Goal: Task Accomplishment & Management: Manage account settings

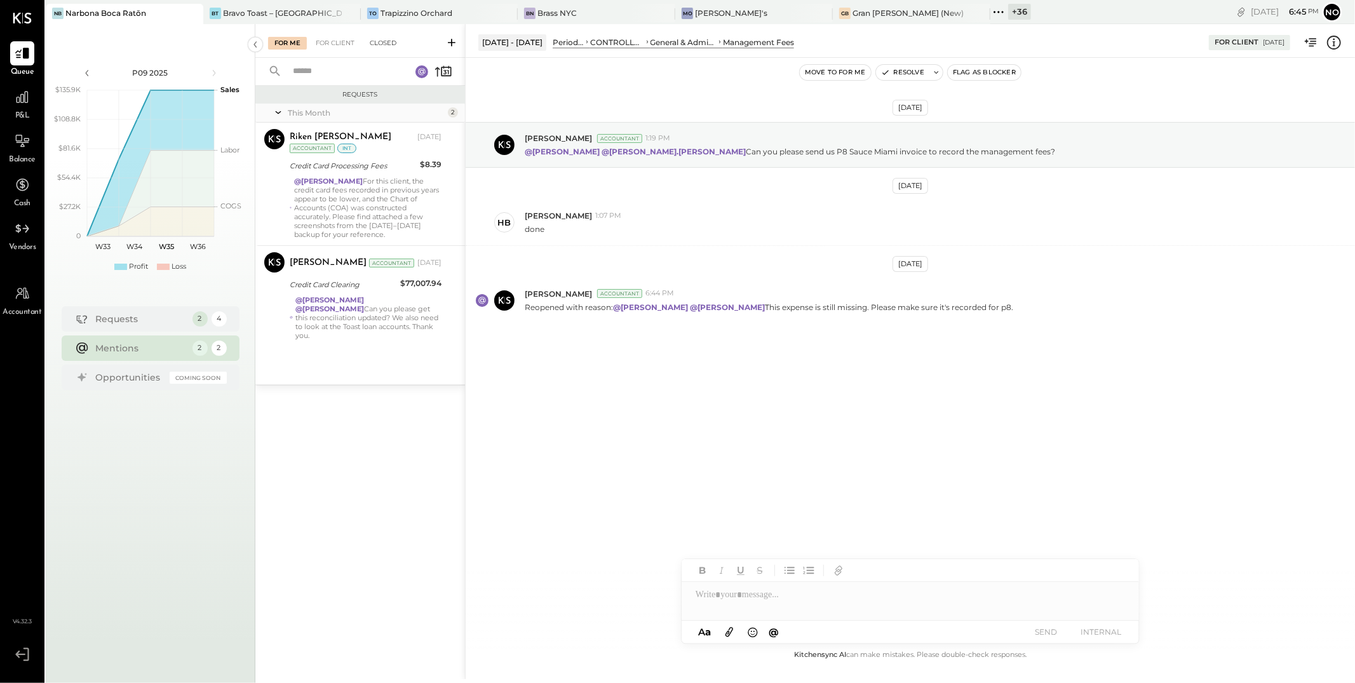
click at [398, 45] on div "Closed" at bounding box center [382, 43] width 39 height 13
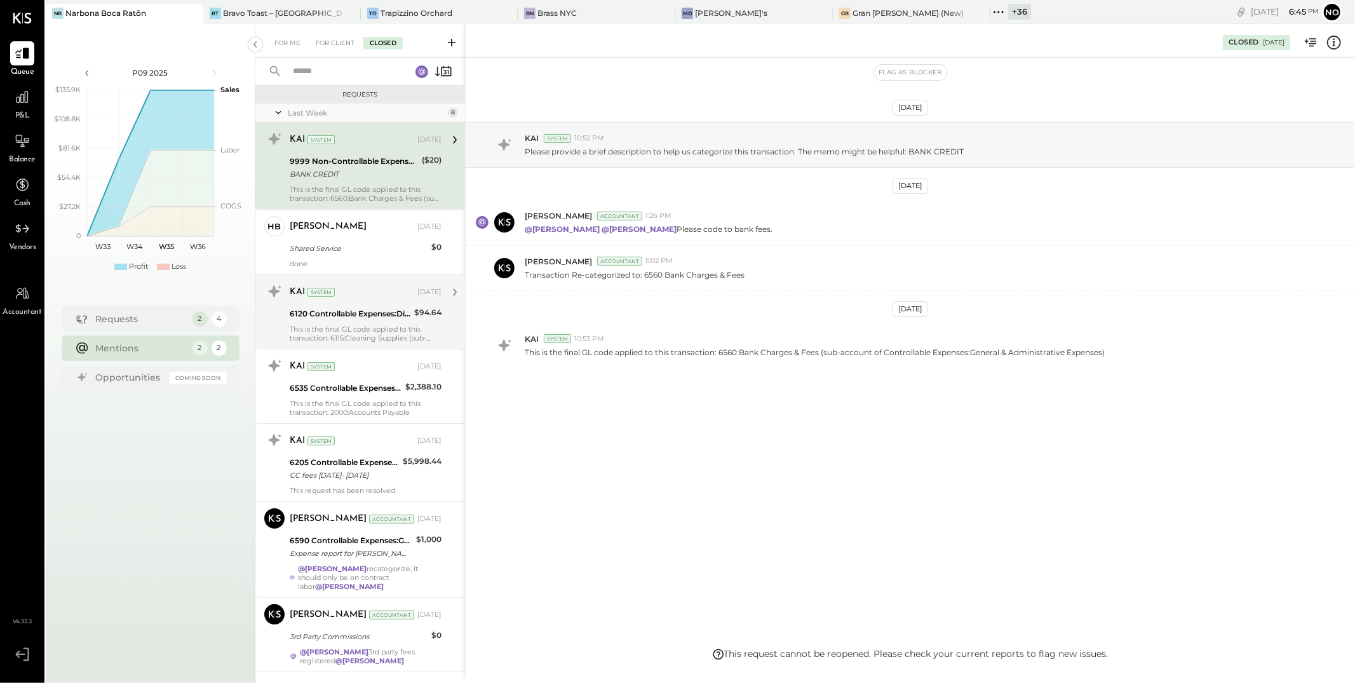
click at [359, 314] on div "6120 Controllable Expenses:Direct Operating Expenses:Cleaning Services" at bounding box center [350, 313] width 121 height 13
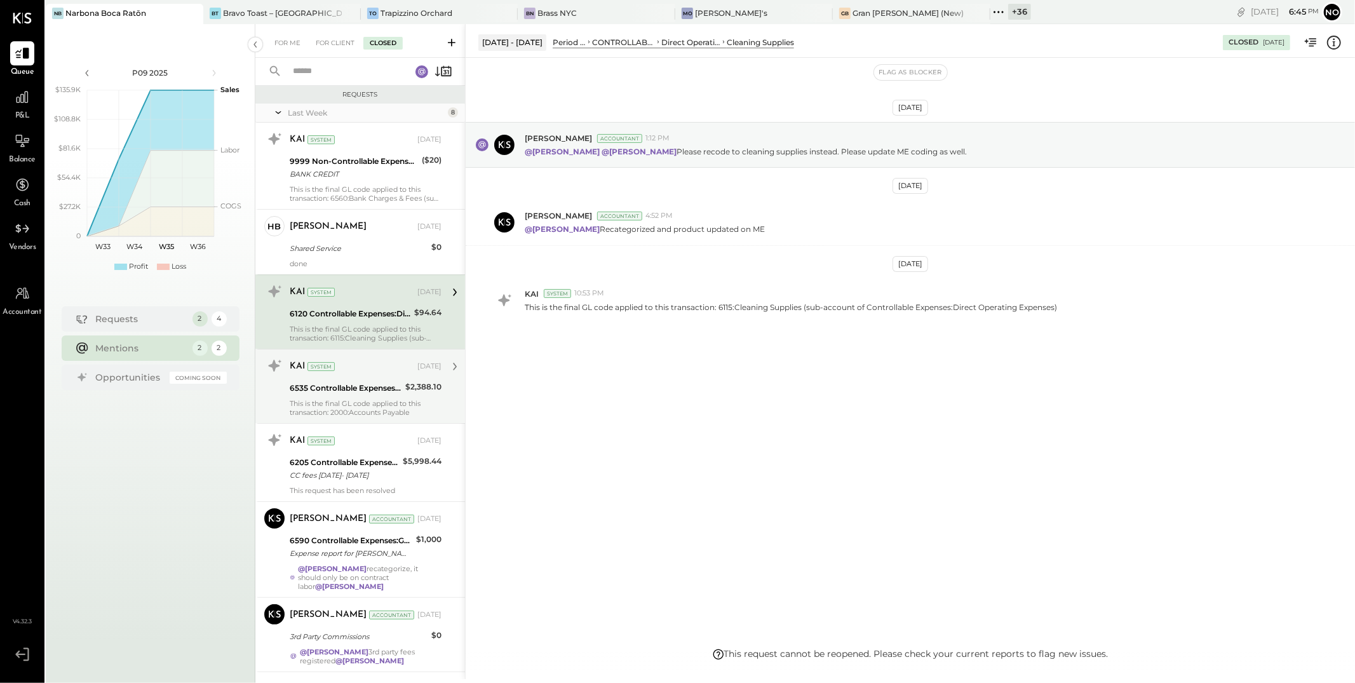
click at [358, 396] on div "KAI System [DATE] 6535 Controllable Expenses:General & Administrative Expenses:…" at bounding box center [366, 386] width 152 height 61
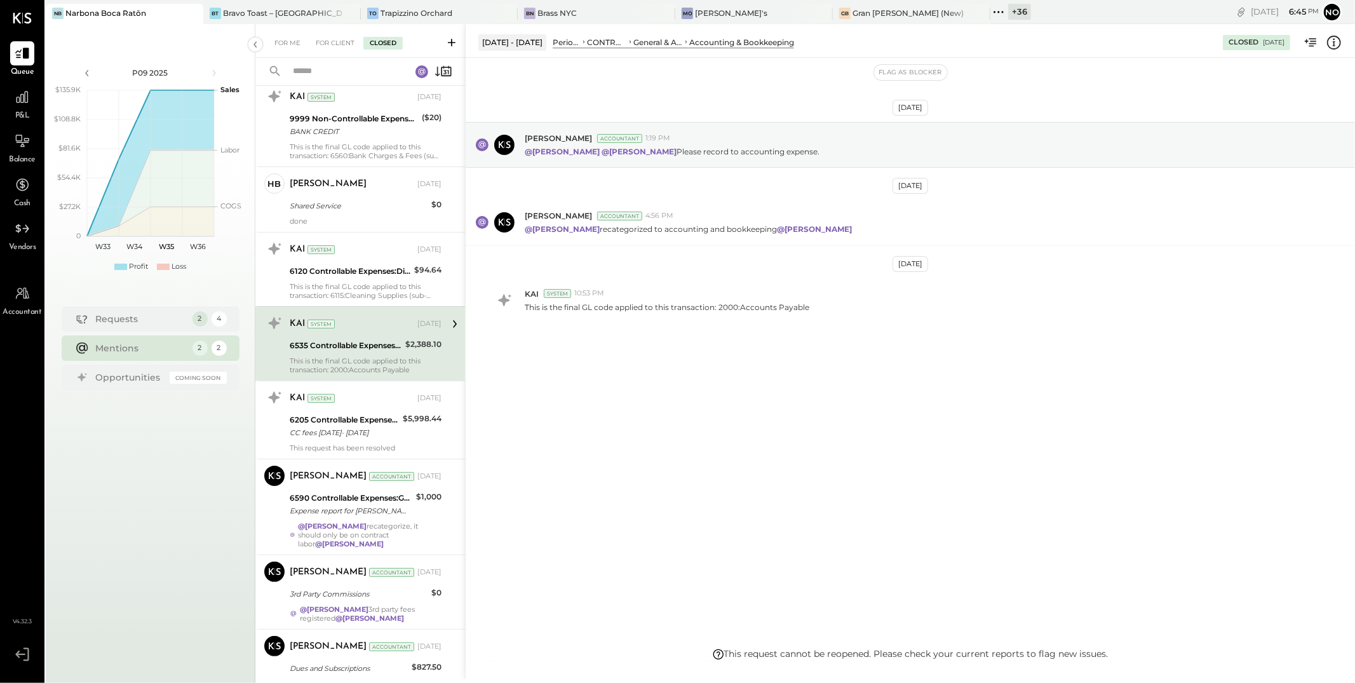
scroll to position [70, 0]
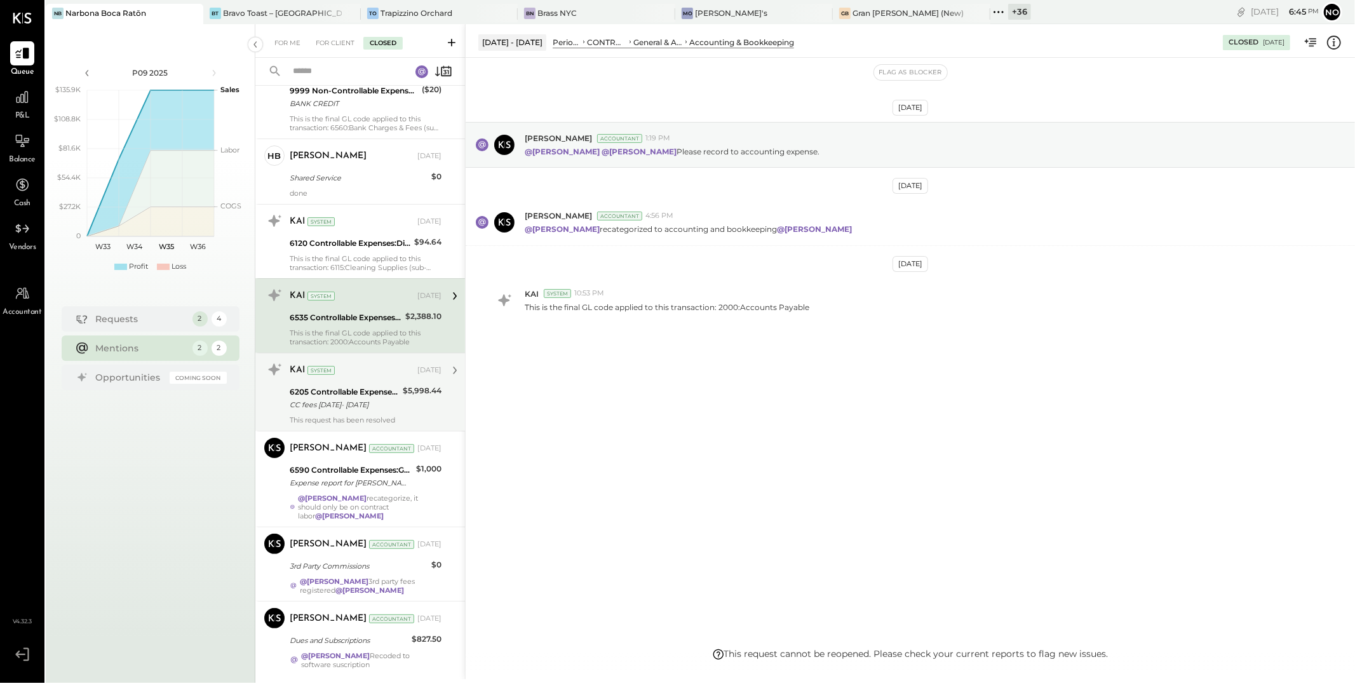
click at [359, 389] on div "6205 Controllable Expenses:Transaction Related Expenses:Credit Card Processing …" at bounding box center [344, 392] width 109 height 13
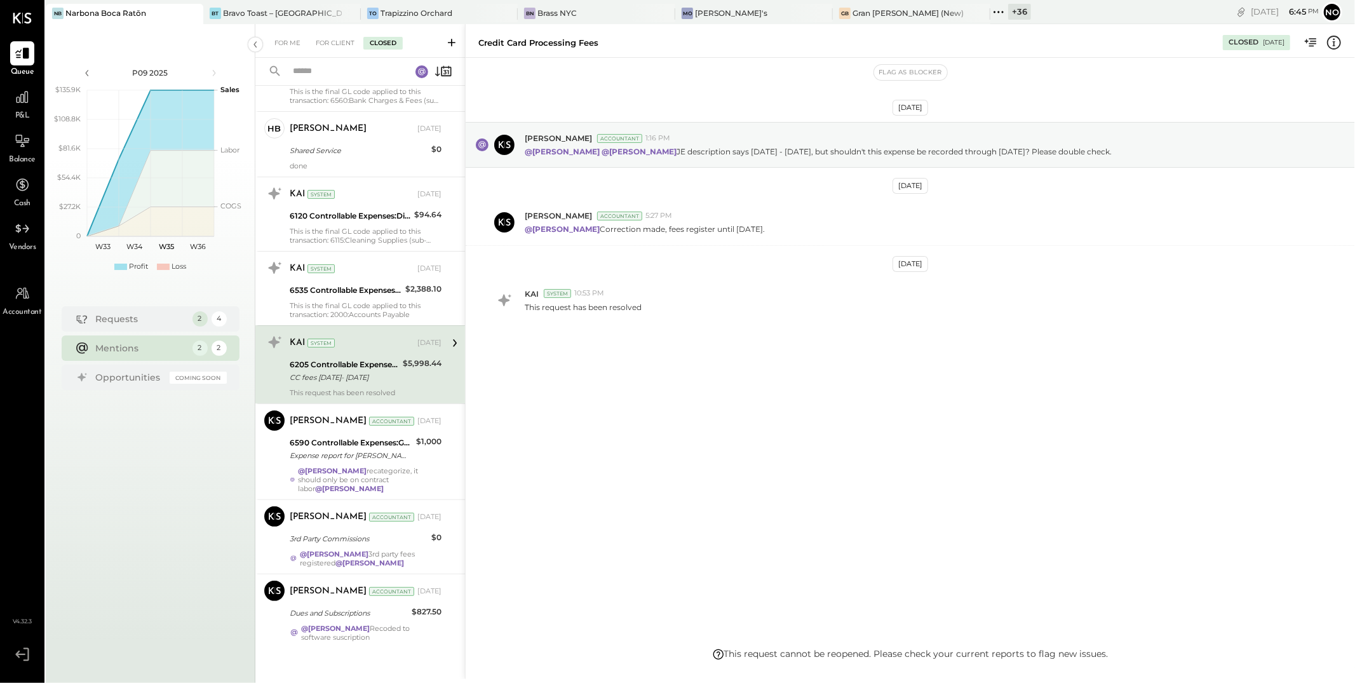
scroll to position [106, 0]
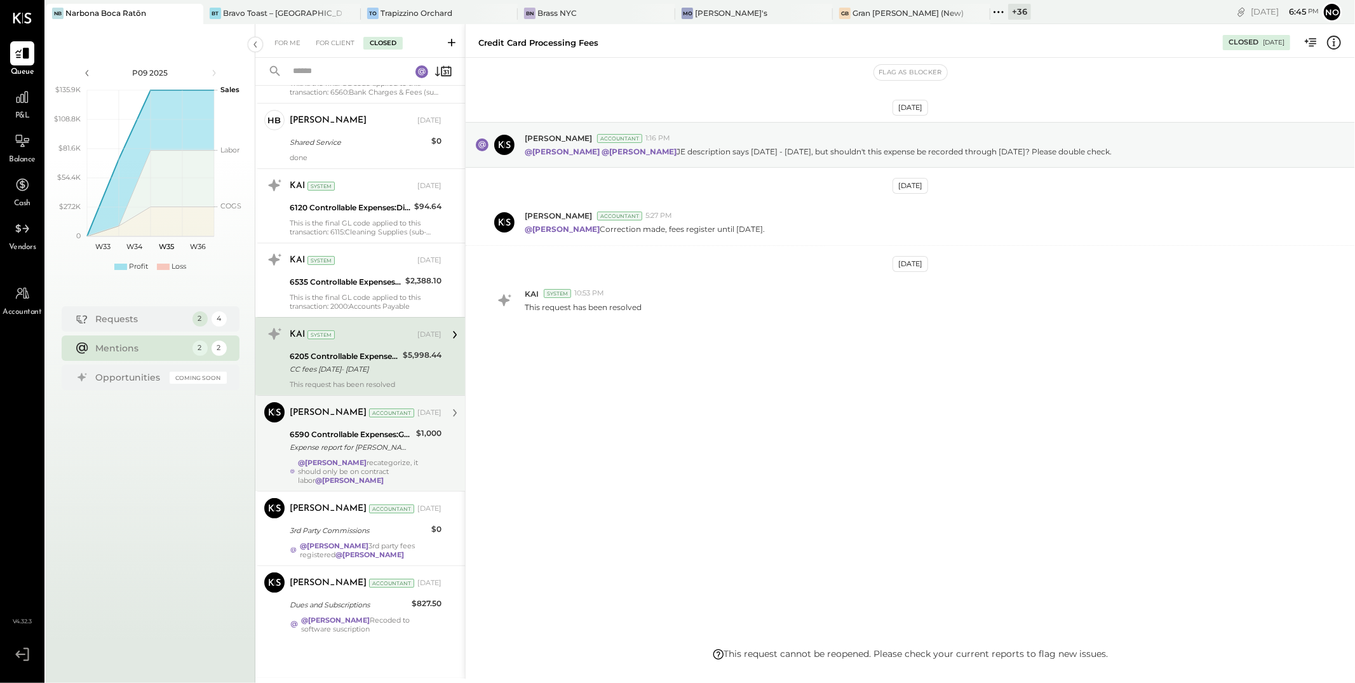
click at [358, 444] on div "Expense report for [PERSON_NAME] from [DATE] to [DATE], totaling $1,000.00 for …" at bounding box center [351, 447] width 123 height 13
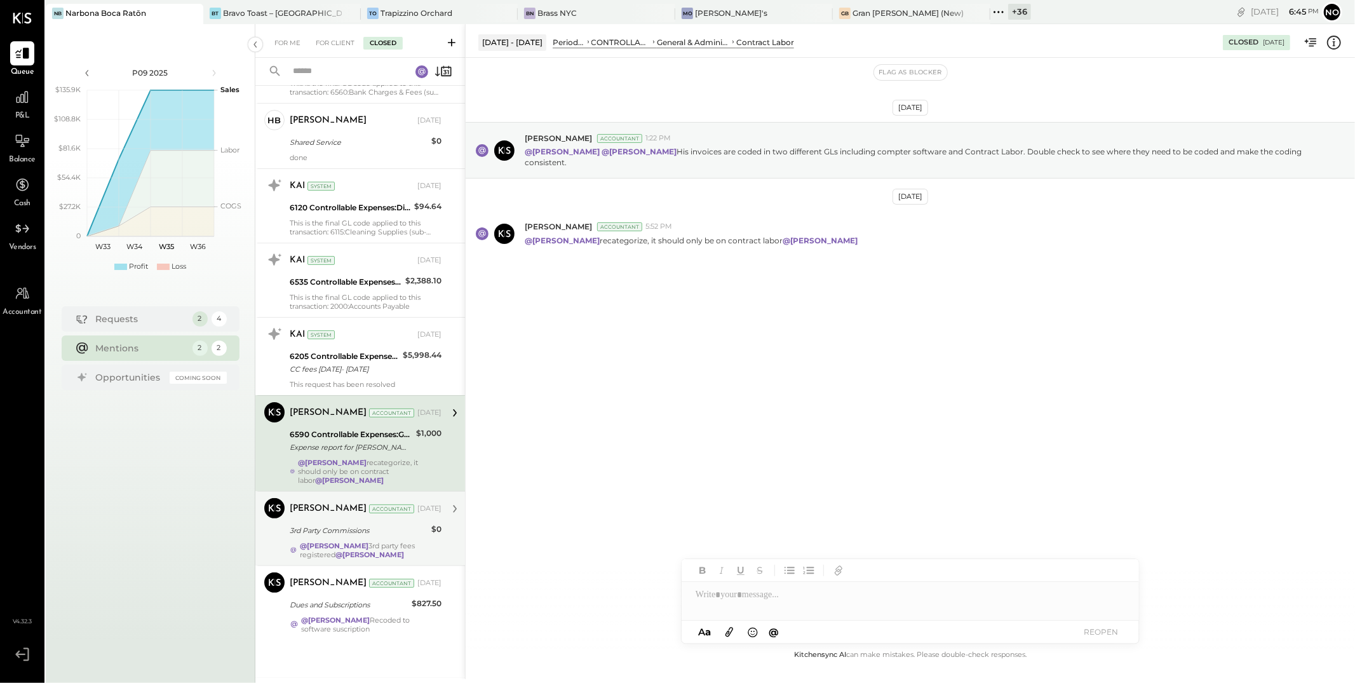
click at [328, 533] on div "3rd Party Commissions" at bounding box center [359, 530] width 138 height 13
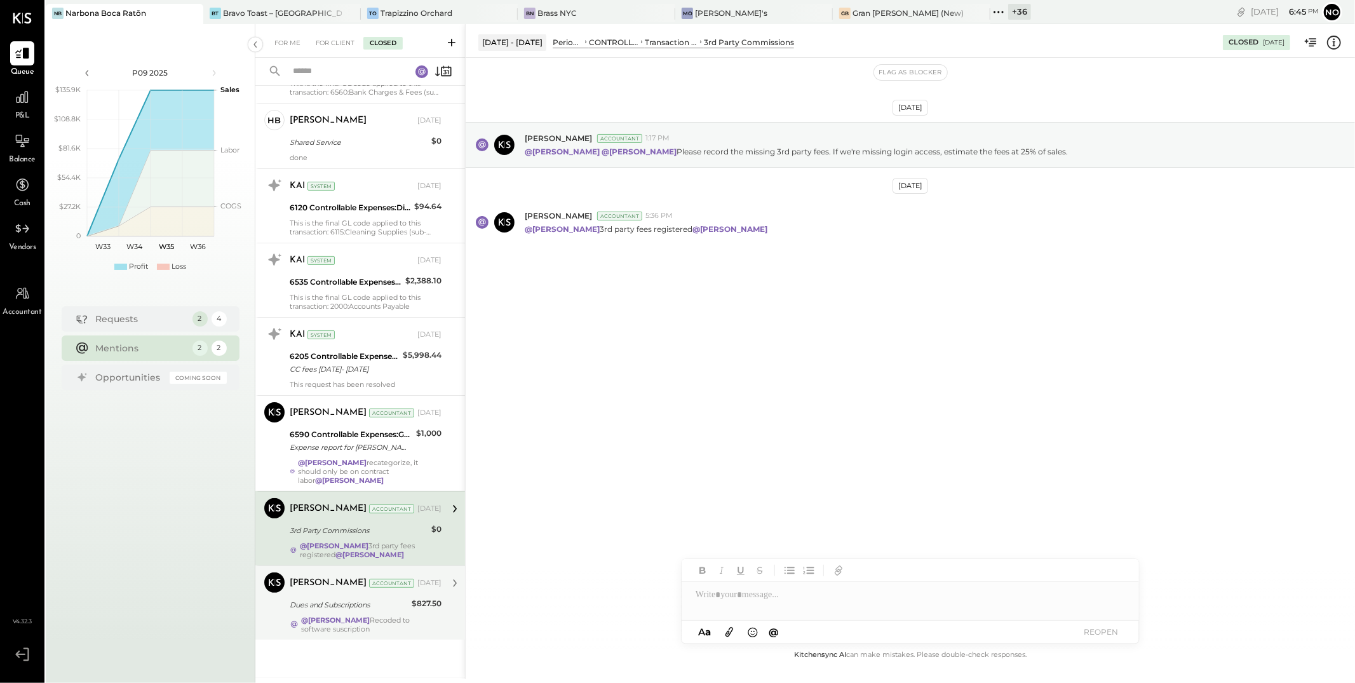
click at [332, 597] on div "Dues and Subscriptions" at bounding box center [349, 604] width 118 height 15
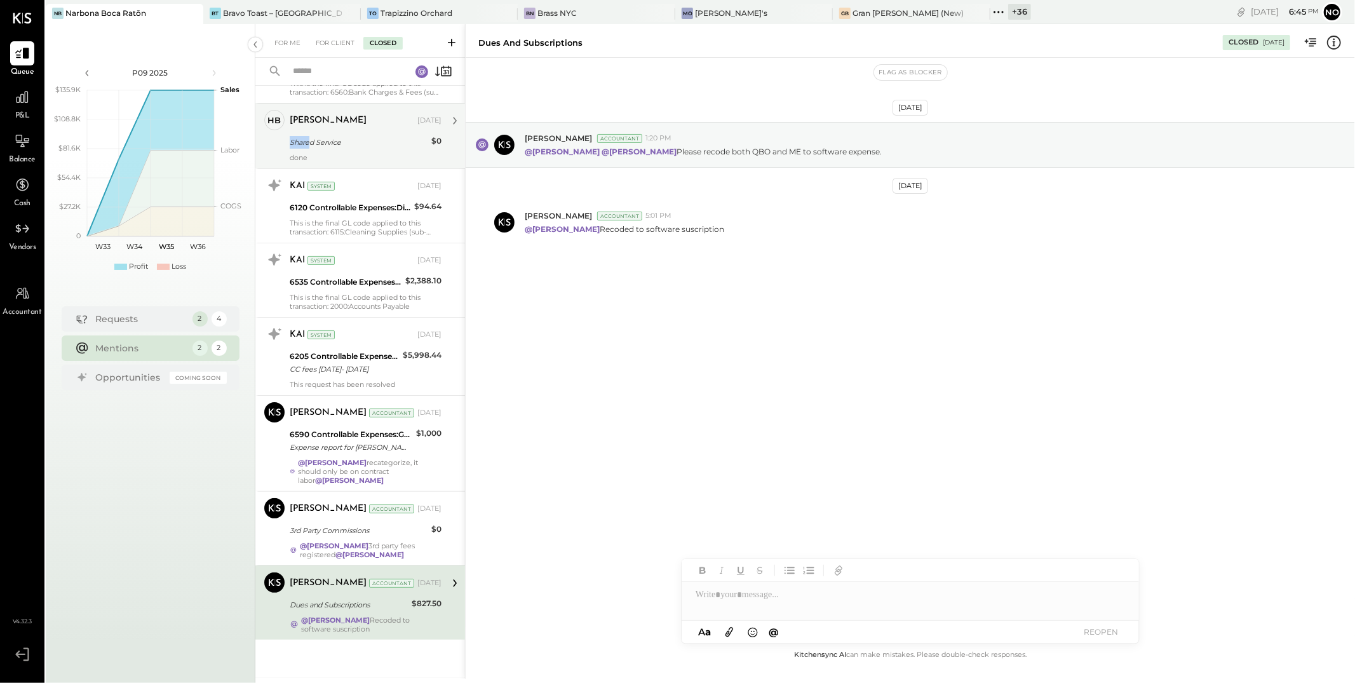
click at [309, 136] on div "Shared Service" at bounding box center [359, 142] width 138 height 13
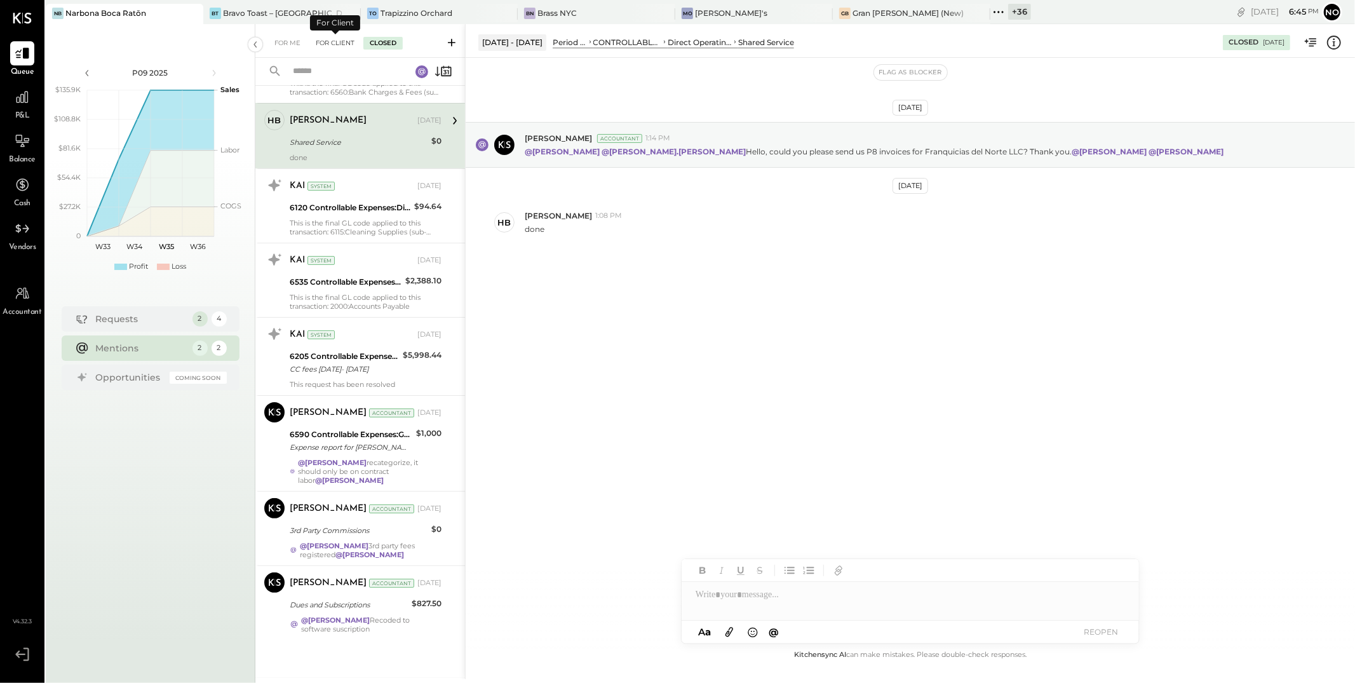
click at [326, 38] on div "For Client" at bounding box center [334, 43] width 51 height 13
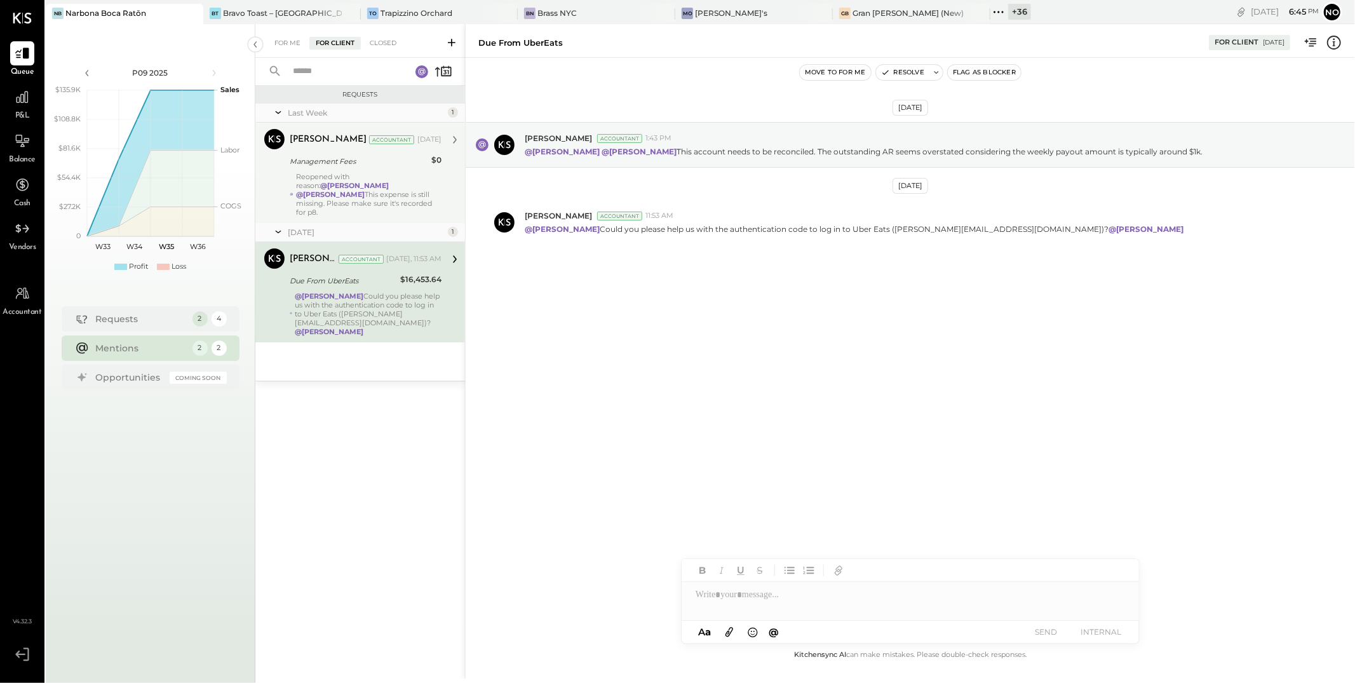
click at [325, 175] on div "Reopened with reason: @[PERSON_NAME] @[PERSON_NAME] This expense is still missi…" at bounding box center [368, 194] width 145 height 44
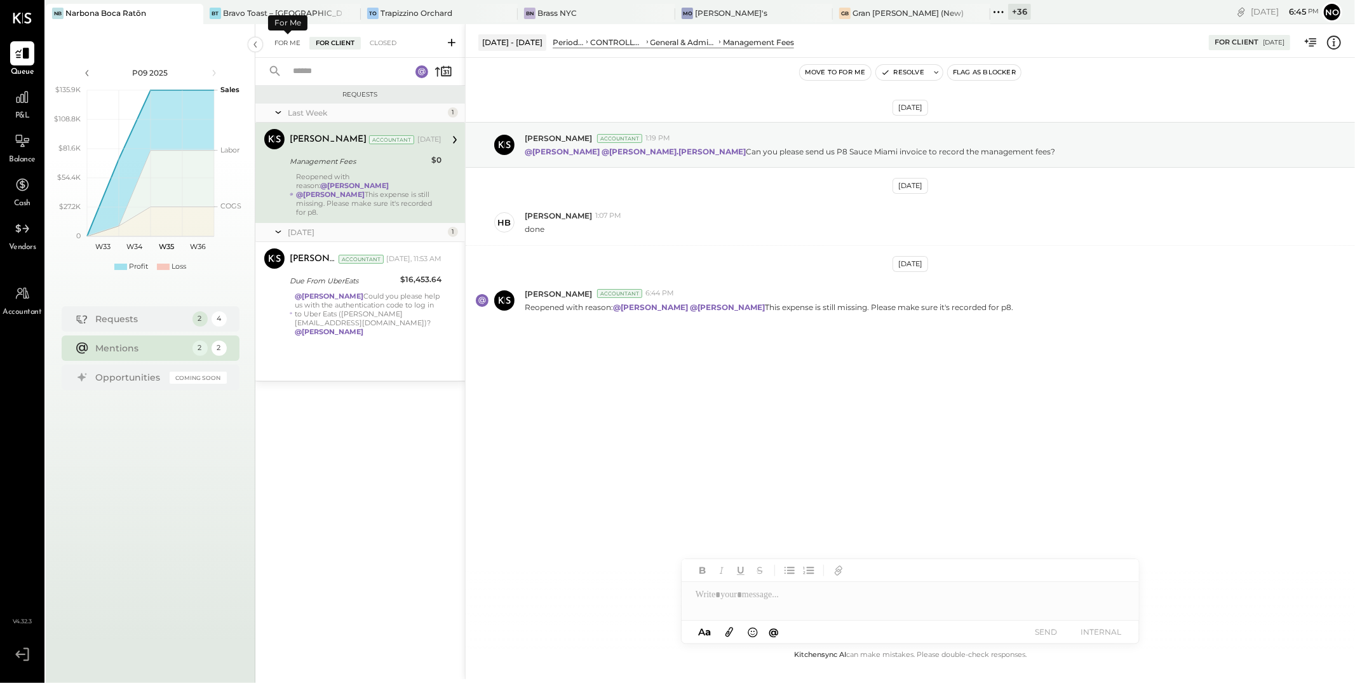
click at [281, 41] on div "For Me" at bounding box center [287, 43] width 39 height 13
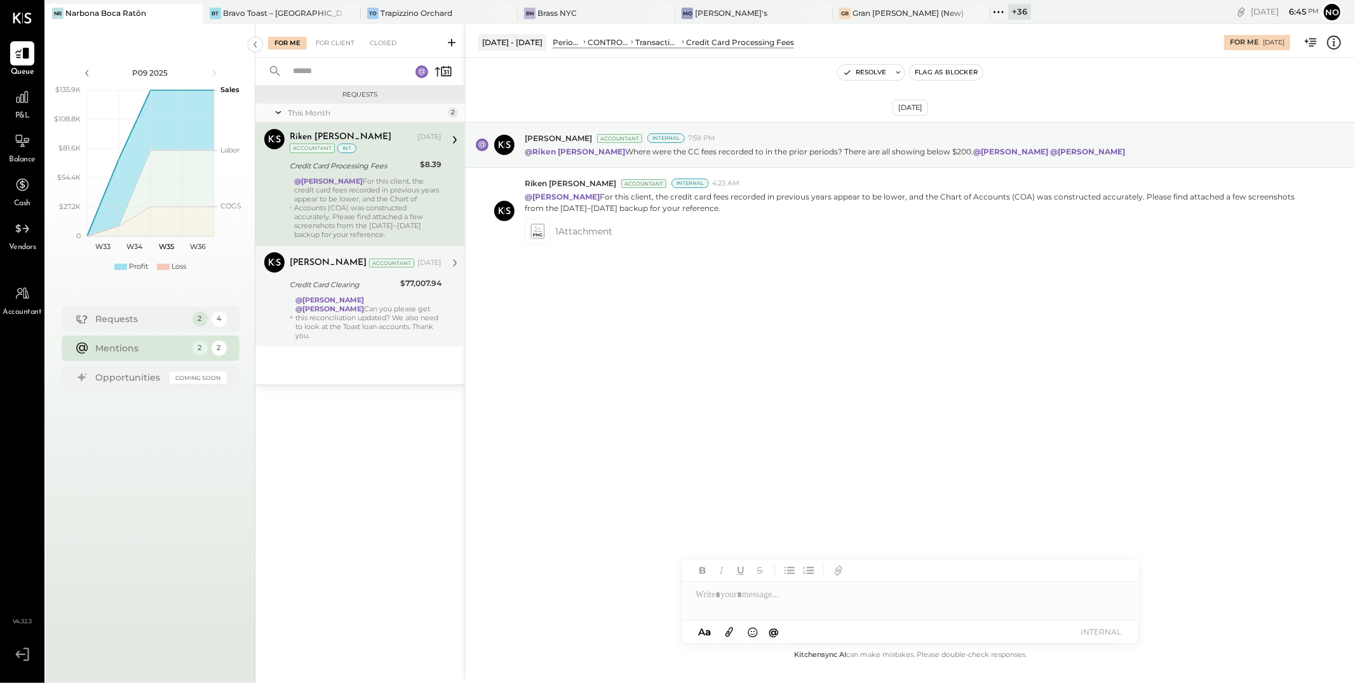
click at [351, 290] on div "Credit Card Clearing" at bounding box center [343, 284] width 107 height 13
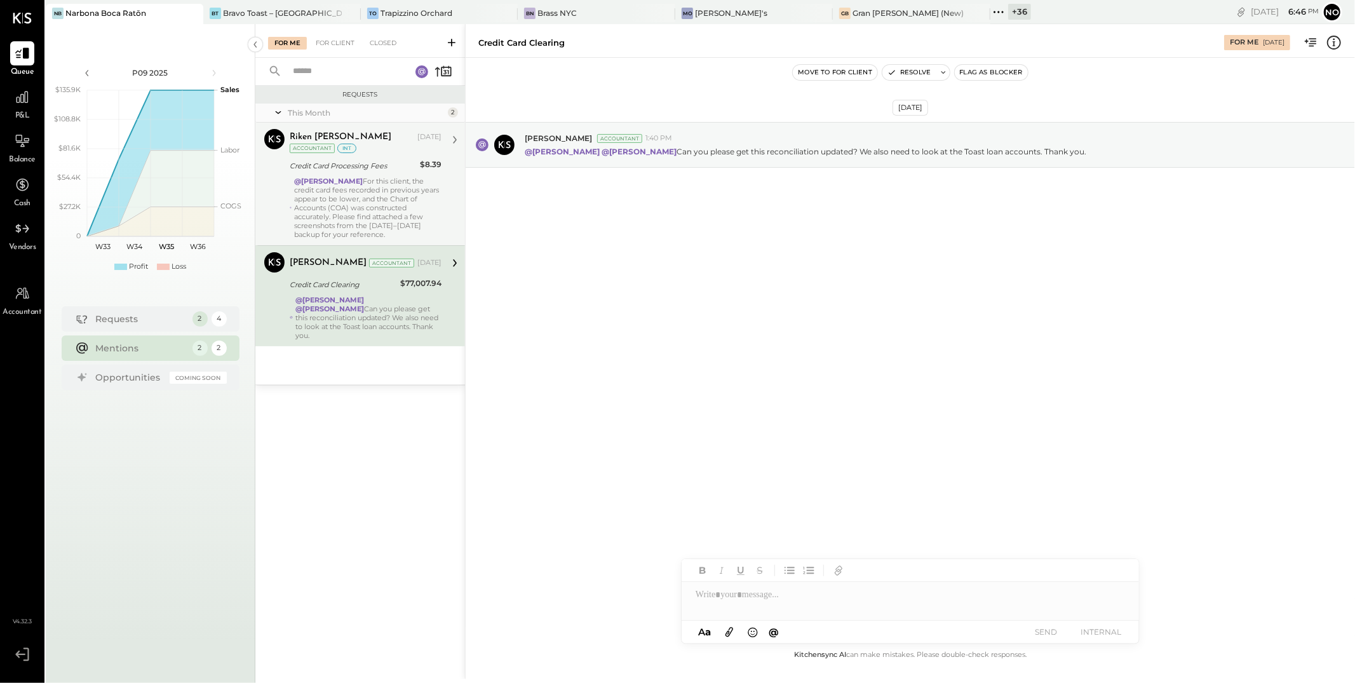
click at [335, 193] on div "@[PERSON_NAME] For this client, the credit card fees recorded in previous years…" at bounding box center [367, 208] width 147 height 62
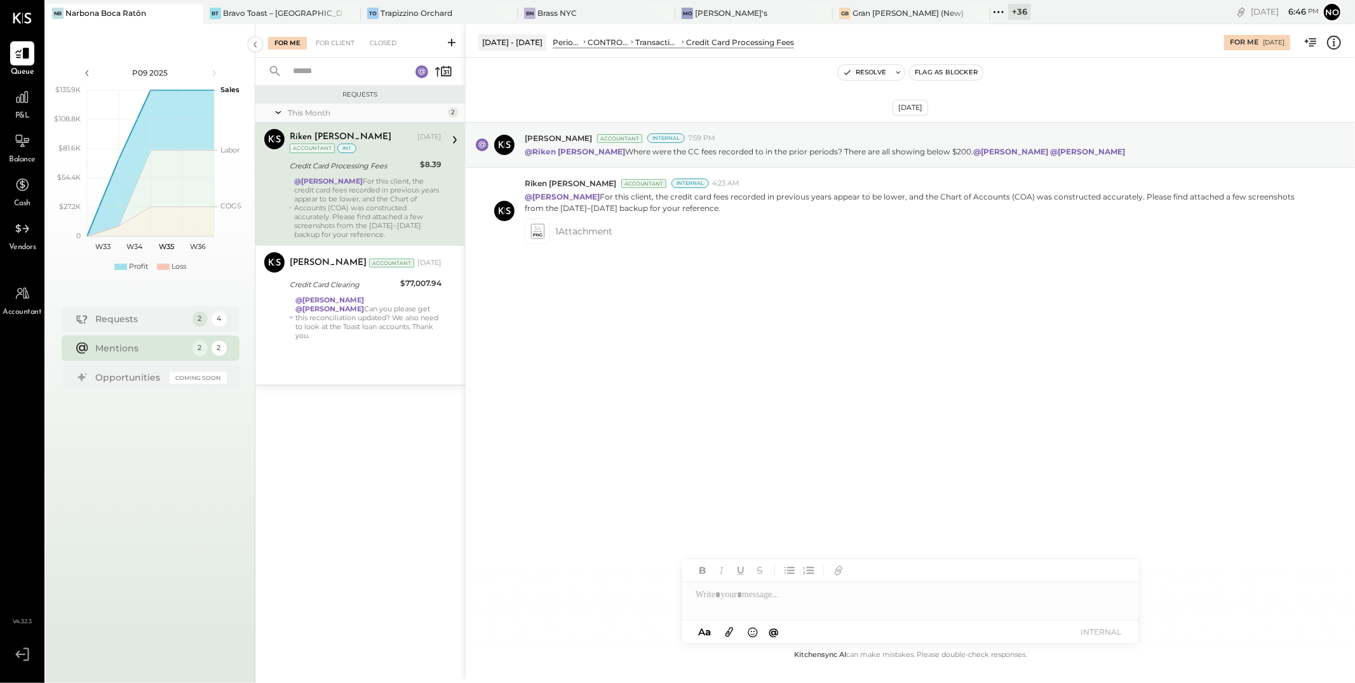
click at [335, 49] on div "For Me For Client Closed" at bounding box center [360, 41] width 210 height 34
click at [334, 41] on div "For Client" at bounding box center [334, 43] width 51 height 13
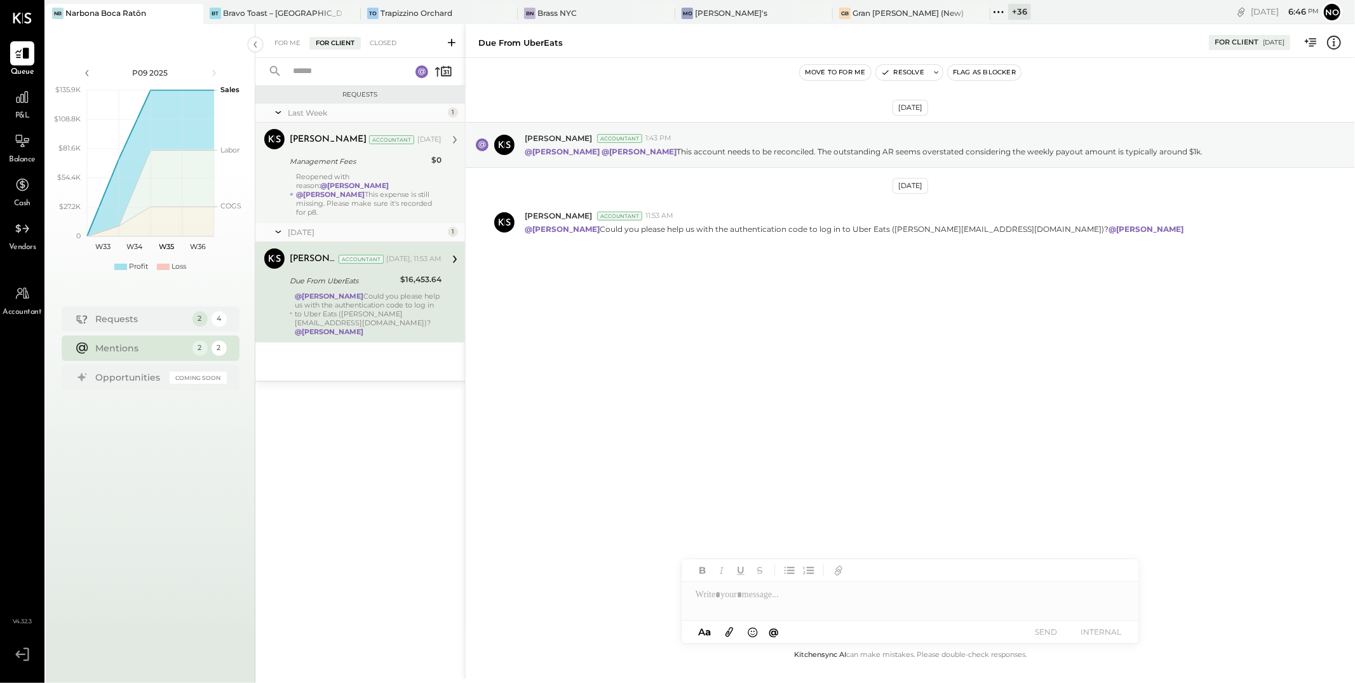
click at [342, 173] on div "Reopened with reason: @[PERSON_NAME] @[PERSON_NAME] This expense is still missi…" at bounding box center [368, 194] width 145 height 44
